Goal: Information Seeking & Learning: Learn about a topic

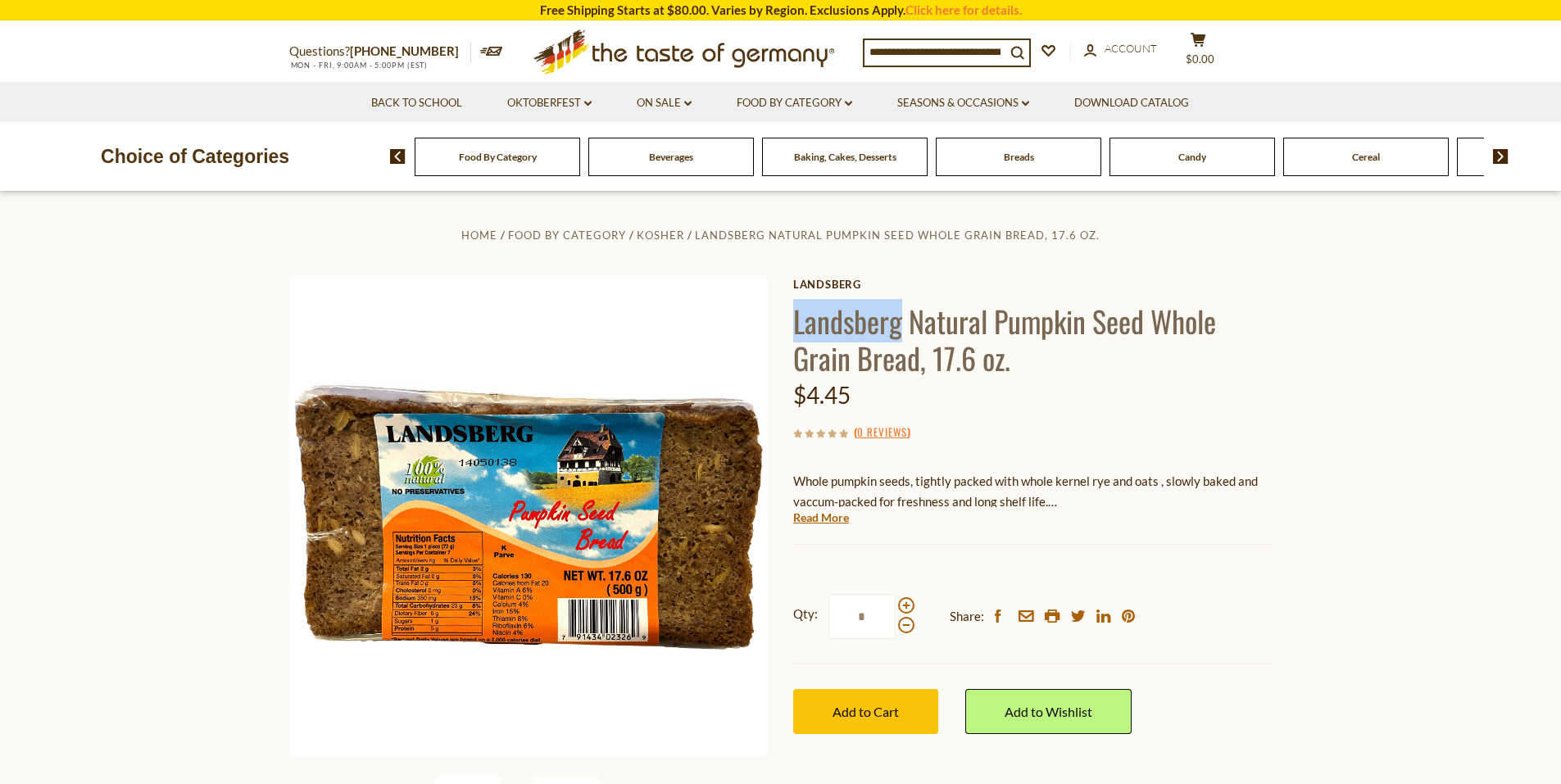
drag, startPoint x: 797, startPoint y: 322, endPoint x: 901, endPoint y: 324, distance: 104.0
click at [901, 324] on h1 "Landsberg Natural Pumpkin Seed Whole Grain Bread, 17.6 oz." at bounding box center [1033, 339] width 479 height 74
copy h1 "Landsberg"
click at [1003, 327] on h1 "Landsberg Natural Pumpkin Seed Whole Grain Bread, 17.6 oz." at bounding box center [1033, 339] width 479 height 74
drag, startPoint x: 992, startPoint y: 317, endPoint x: 1081, endPoint y: 323, distance: 89.2
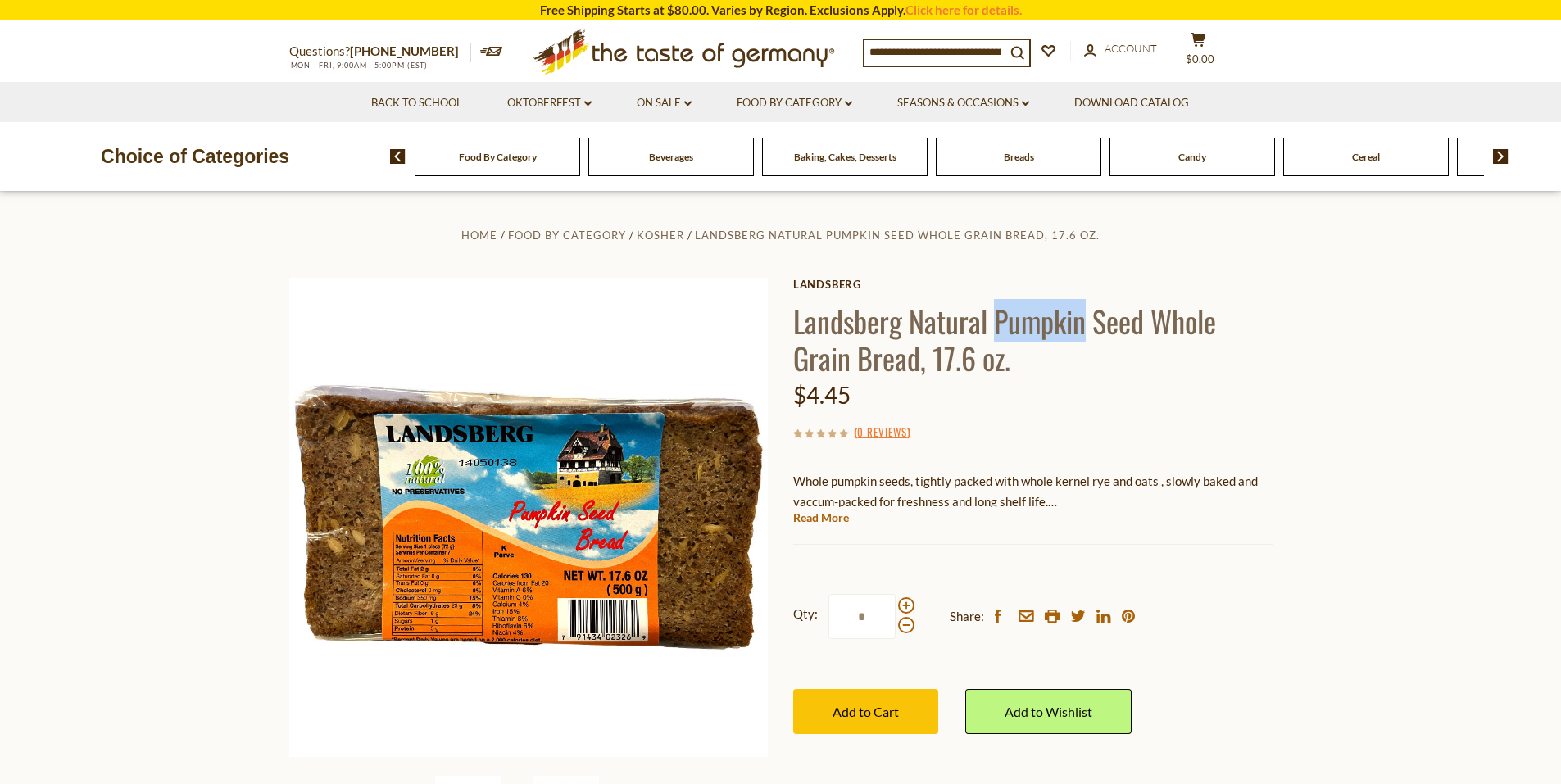
click at [1081, 323] on h1 "Landsberg Natural Pumpkin Seed Whole Grain Bread, 17.6 oz." at bounding box center [1033, 339] width 479 height 74
copy h1 "Pumpkin"
click at [809, 342] on h1 "Landsberg Natural Pumpkin Seed Whole Grain Bread, 17.6 oz." at bounding box center [1033, 339] width 479 height 74
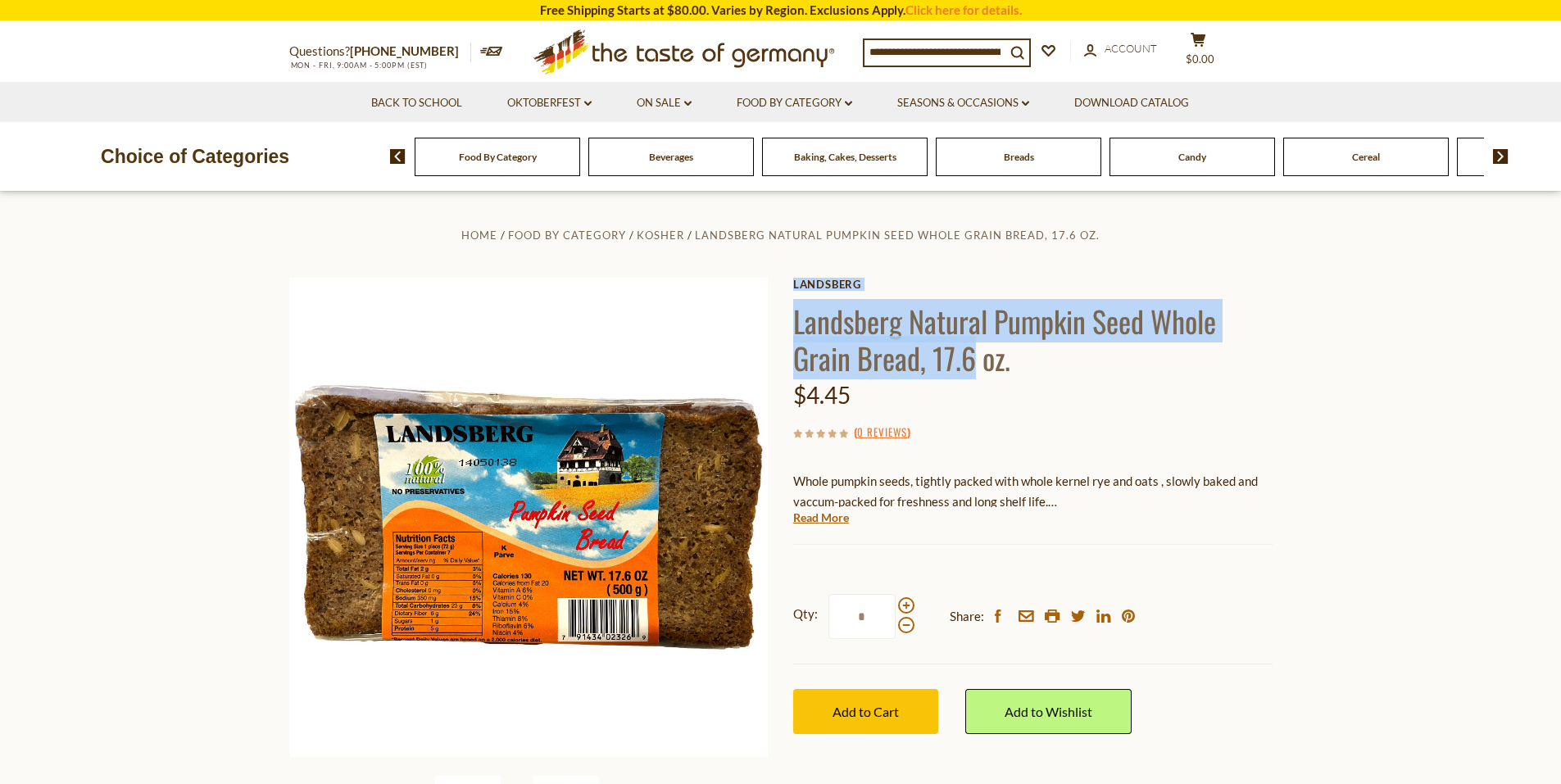
drag, startPoint x: 788, startPoint y: 321, endPoint x: 973, endPoint y: 358, distance: 188.7
click at [973, 358] on div "Home Food By Category Kosher Landsberg Natural Pumpkin Seed Whole Grain Bread, …" at bounding box center [780, 540] width 1008 height 630
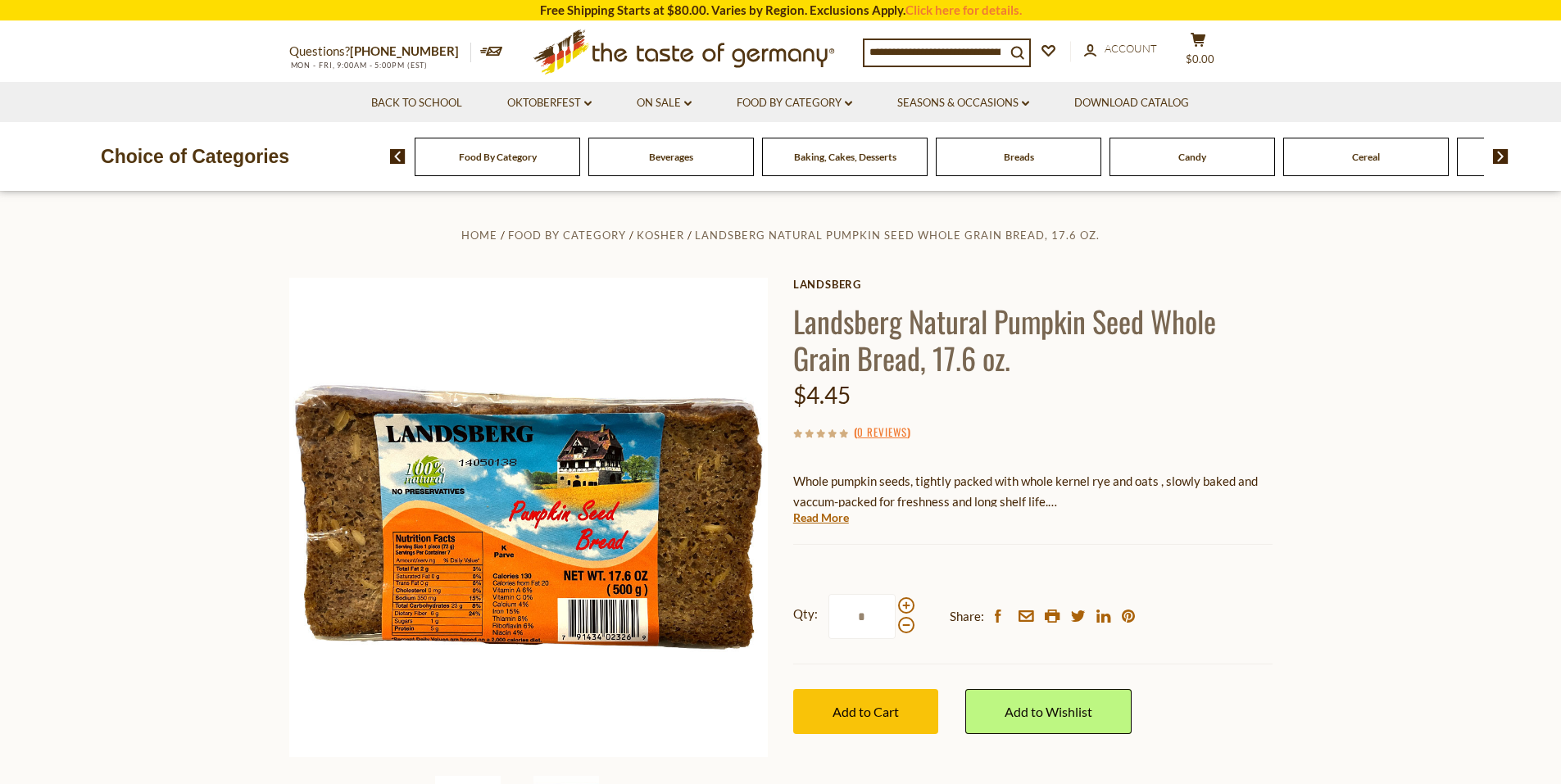
click at [977, 357] on h1 "Landsberg Natural Pumpkin Seed Whole Grain Bread, 17.6 oz." at bounding box center [1033, 339] width 479 height 74
click at [1007, 363] on h1 "Landsberg Natural Pumpkin Seed Whole Grain Bread, 17.6 oz." at bounding box center [1033, 339] width 479 height 74
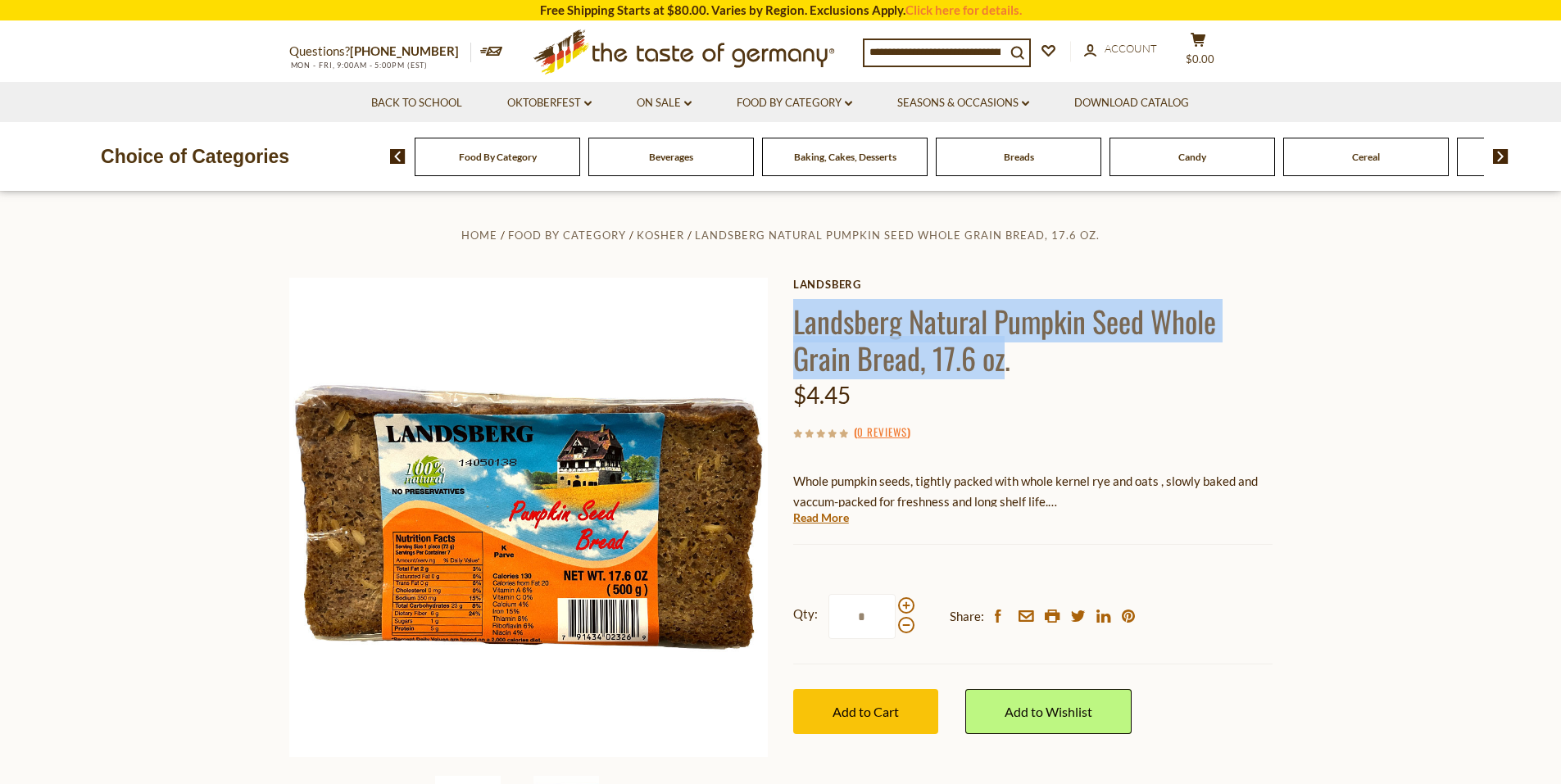
drag, startPoint x: 1002, startPoint y: 363, endPoint x: 795, endPoint y: 327, distance: 210.1
click at [795, 327] on h1 "Landsberg Natural Pumpkin Seed Whole Grain Bread, 17.6 oz." at bounding box center [1033, 339] width 479 height 74
copy h1 "Landsberg Natural Pumpkin Seed Whole Grain Bread, 17.6 oz"
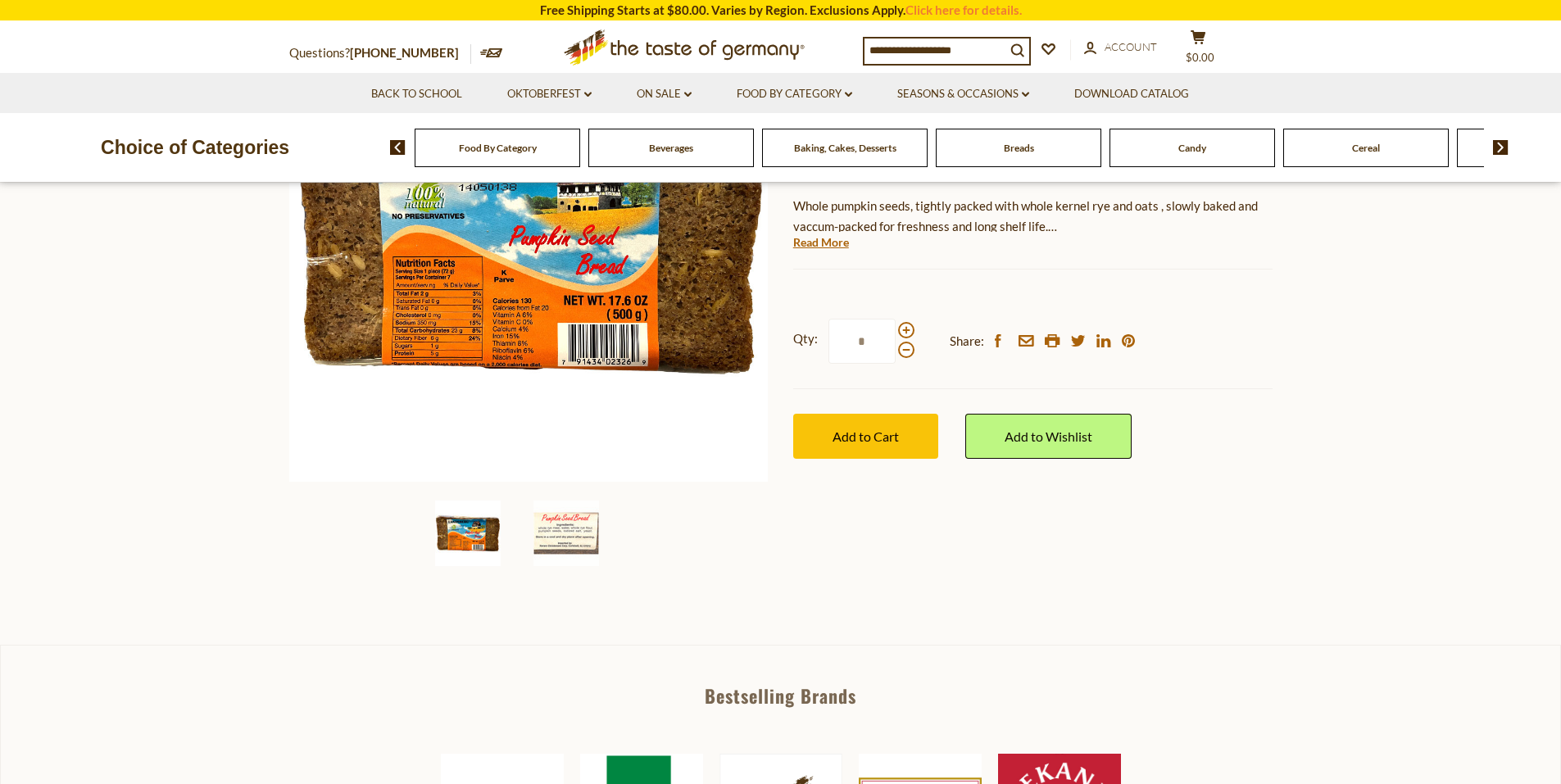
scroll to position [164, 0]
